Goal: Transaction & Acquisition: Obtain resource

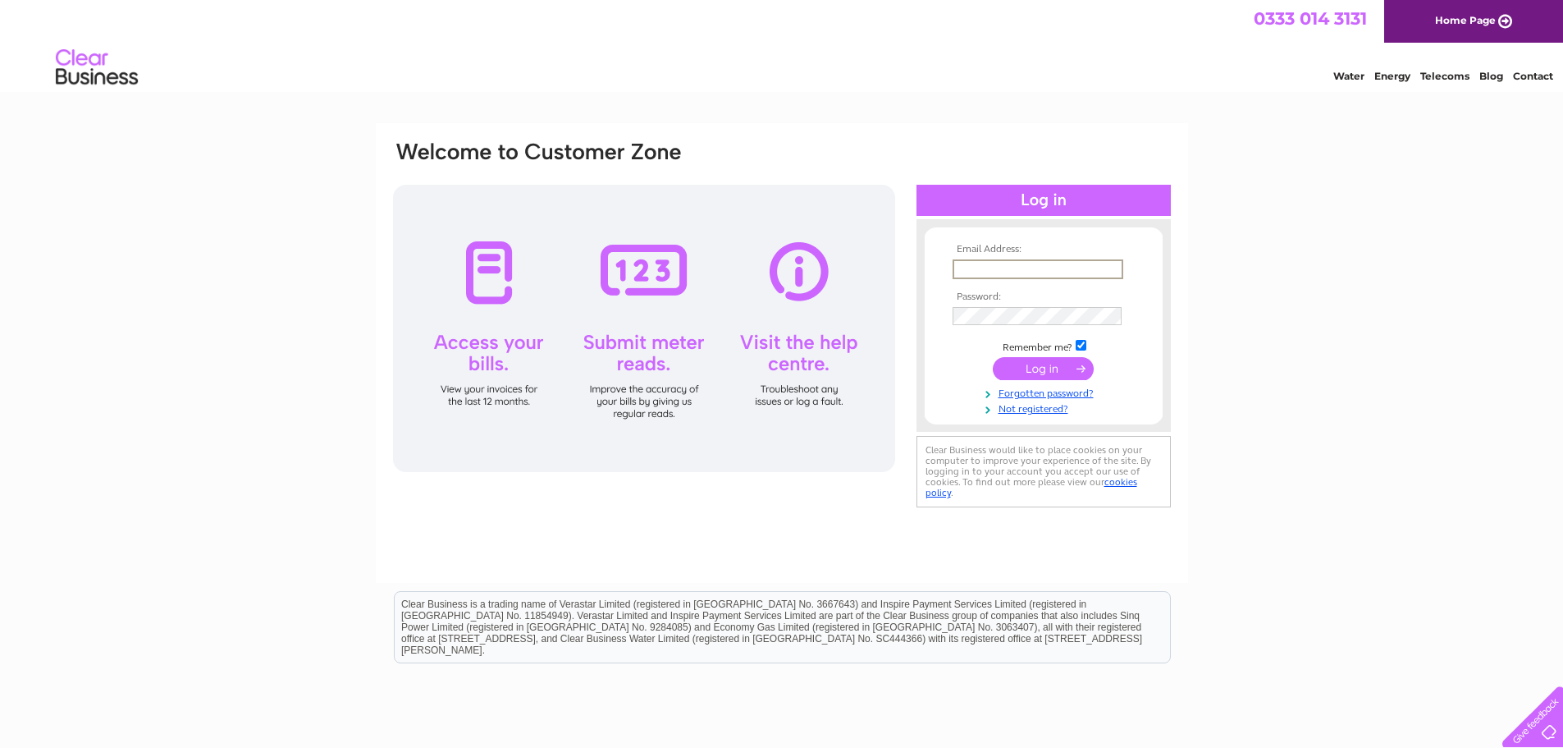
click at [981, 266] on input "text" at bounding box center [1038, 269] width 171 height 20
type input "S"
type input "accounts@shirleyshelley.co.uk"
click at [1043, 362] on input "submit" at bounding box center [1043, 368] width 101 height 23
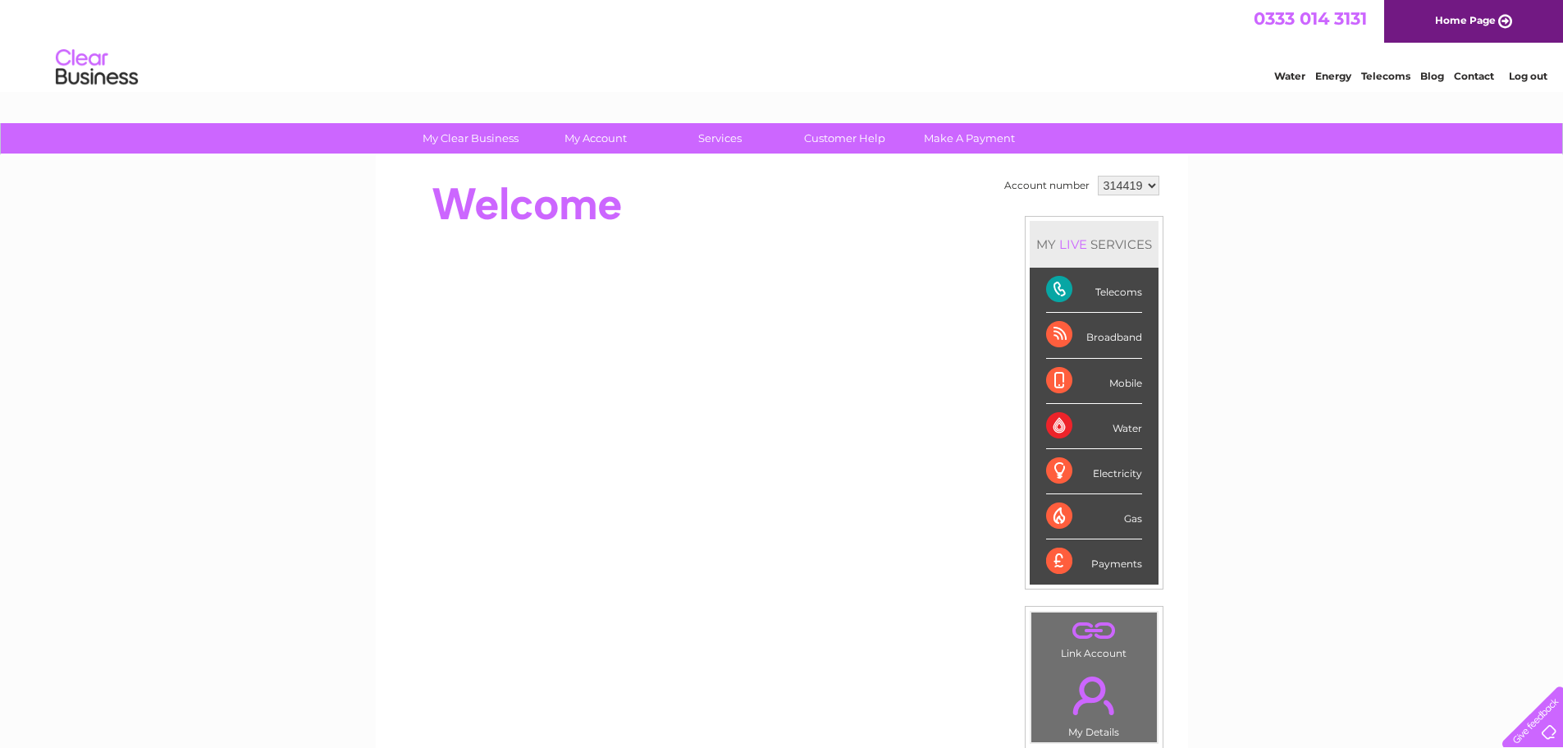
click at [1134, 184] on select "314419 314420 318549 441377" at bounding box center [1129, 186] width 62 height 20
select select "318549"
click at [1098, 176] on select "314419 314420 318549 441377" at bounding box center [1129, 186] width 62 height 20
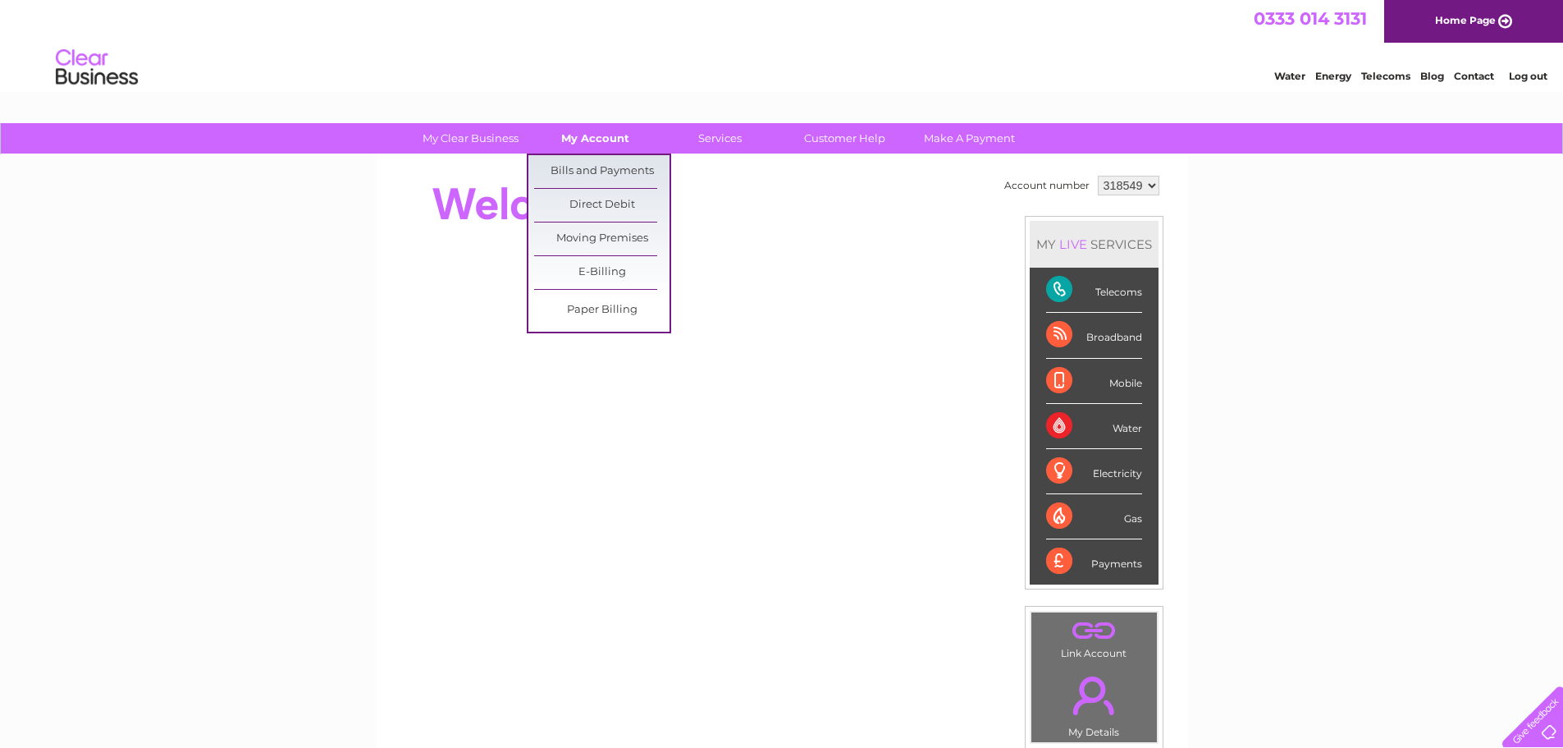
click at [606, 132] on link "My Account" at bounding box center [595, 138] width 135 height 30
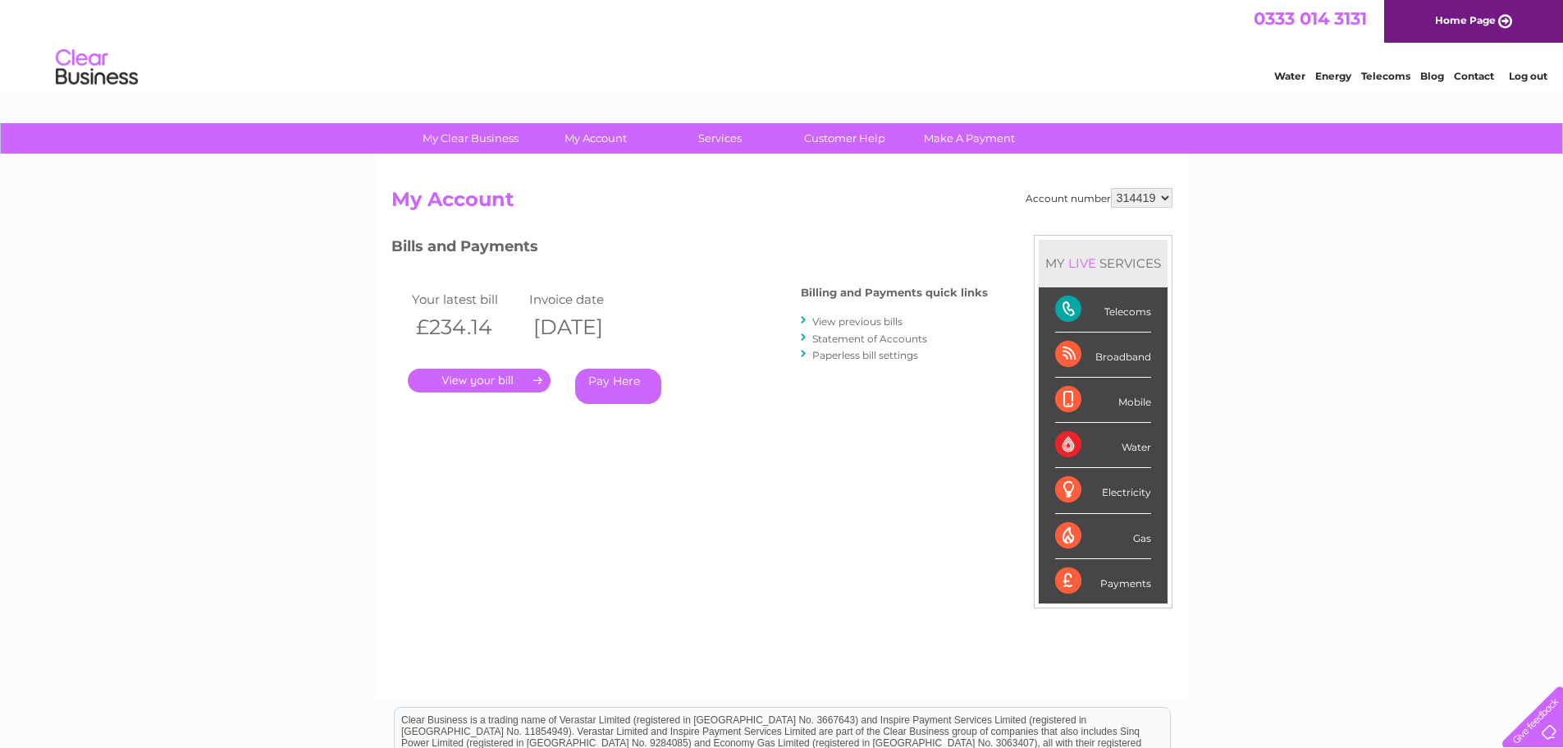
click at [1145, 205] on select "314419 314420 318549 441377" at bounding box center [1142, 198] width 62 height 20
select select "318549"
click at [1111, 188] on select "314419 314420 318549 441377" at bounding box center [1142, 198] width 62 height 20
click at [849, 222] on div "Account number 314419 314420 318549 441377 My Account MY LIVE SERVICES Telecoms…" at bounding box center [781, 435] width 781 height 494
click at [513, 381] on link "." at bounding box center [479, 380] width 143 height 24
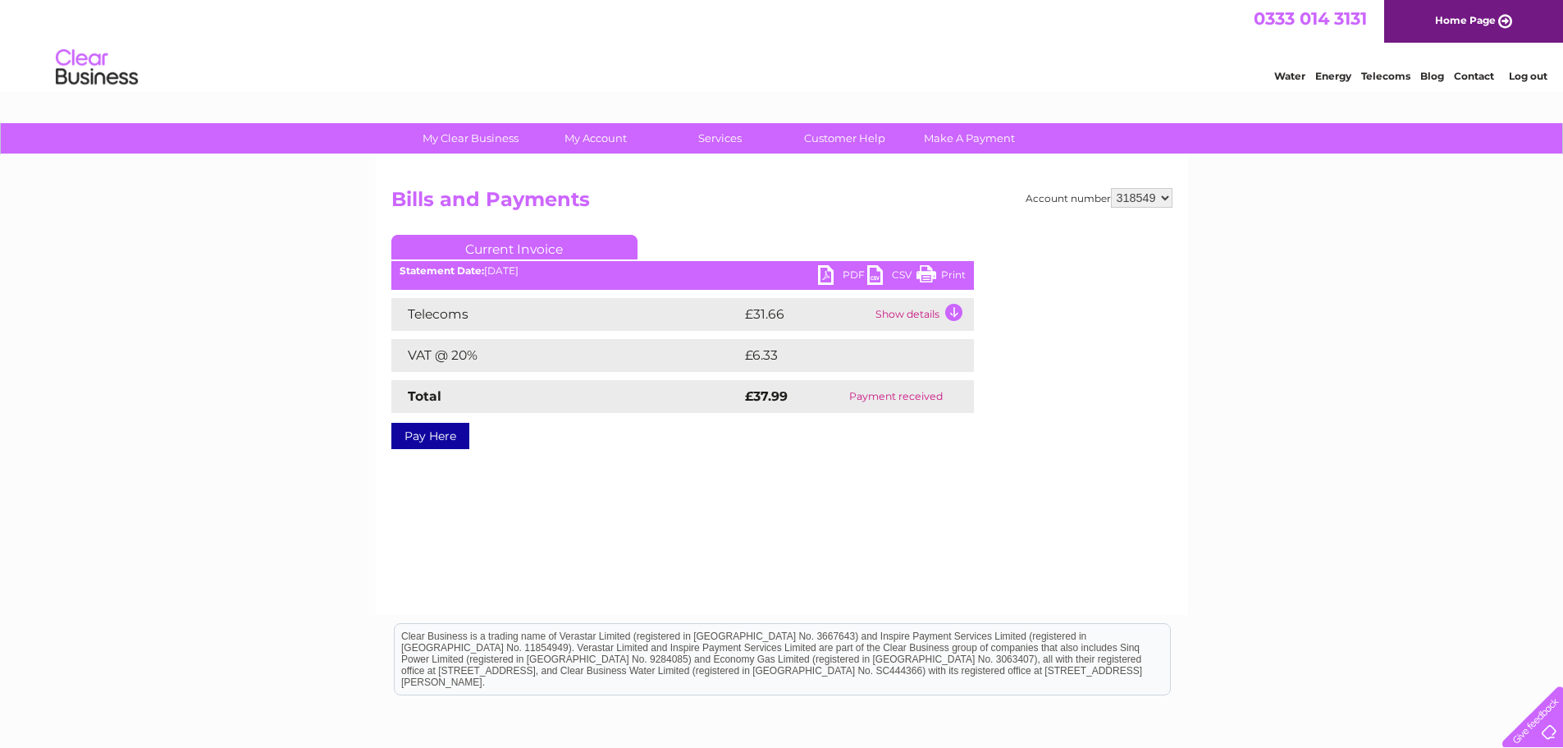
click at [822, 274] on link "PDF" at bounding box center [842, 277] width 49 height 24
click at [1170, 199] on select "314419 314420 318549 441377" at bounding box center [1142, 198] width 62 height 20
select select "441377"
click at [1111, 188] on select "314419 314420 318549 441377" at bounding box center [1142, 198] width 62 height 20
click at [826, 268] on link "PDF" at bounding box center [842, 277] width 49 height 24
